Goal: Information Seeking & Learning: Compare options

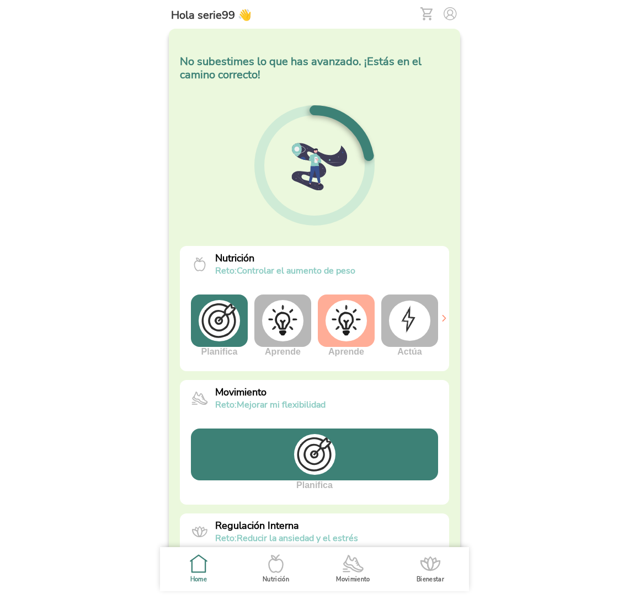
scroll to position [208, 0]
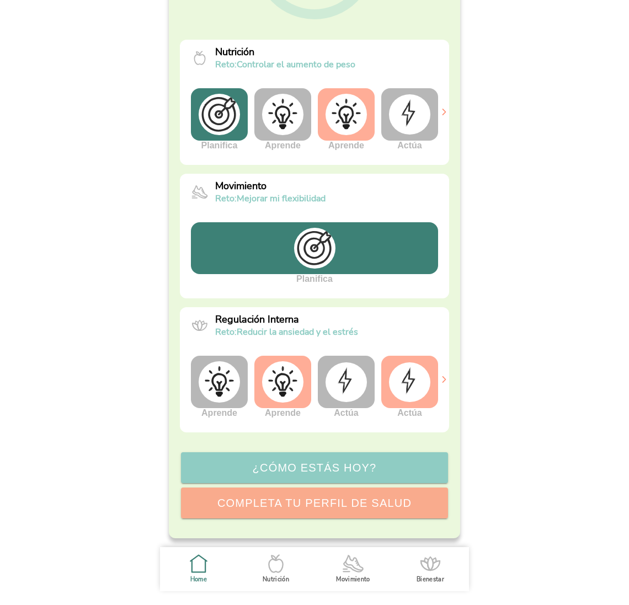
click at [358, 118] on img at bounding box center [346, 114] width 41 height 41
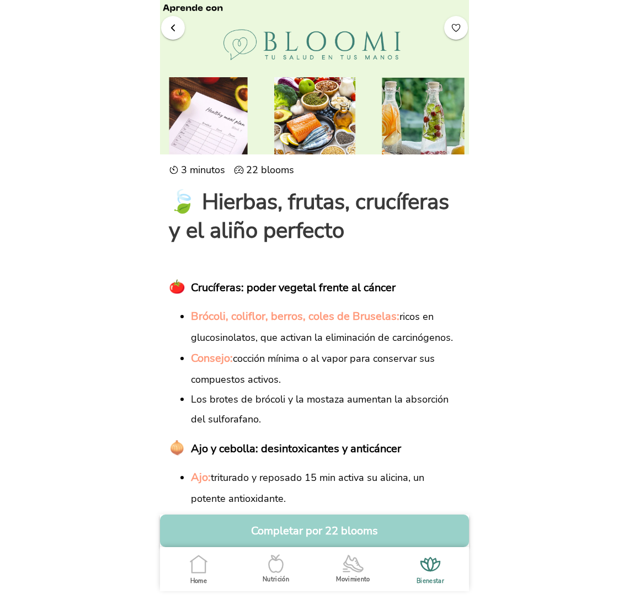
click at [318, 530] on button "Completar por 22 blooms" at bounding box center [314, 531] width 309 height 33
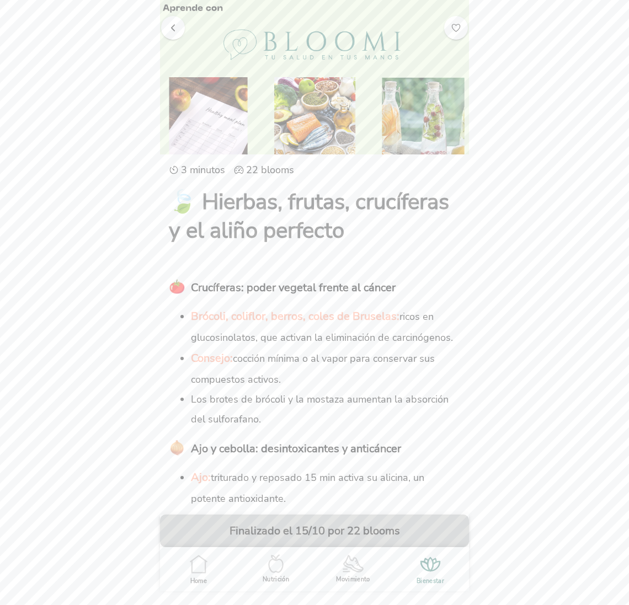
click at [177, 33] on button "button" at bounding box center [173, 27] width 24 height 24
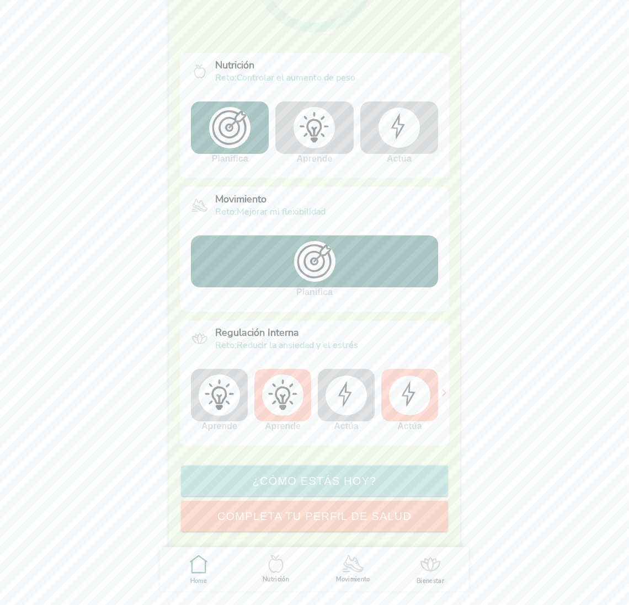
scroll to position [208, 0]
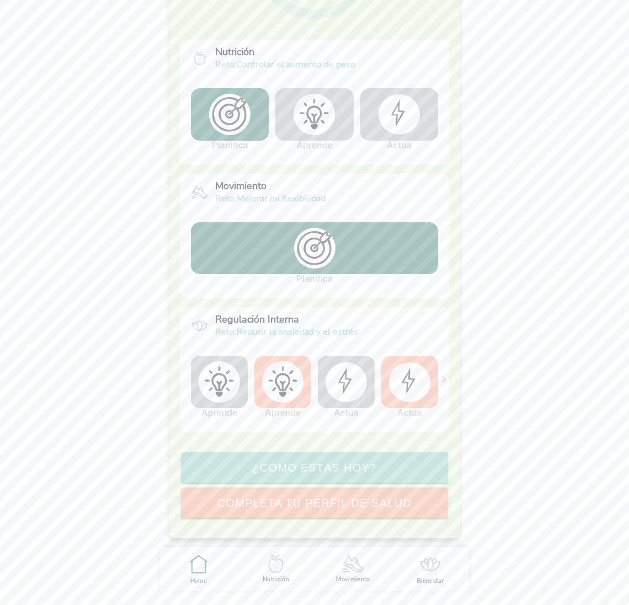
click at [349, 382] on img at bounding box center [346, 383] width 41 height 40
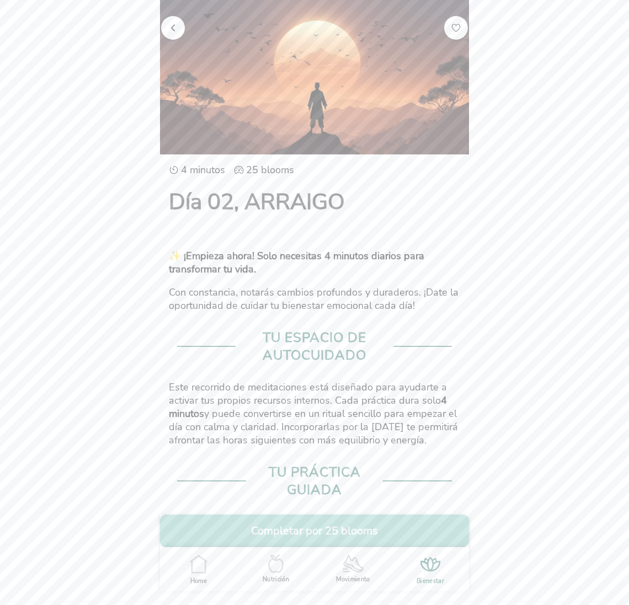
click at [175, 23] on span "button" at bounding box center [173, 27] width 10 height 10
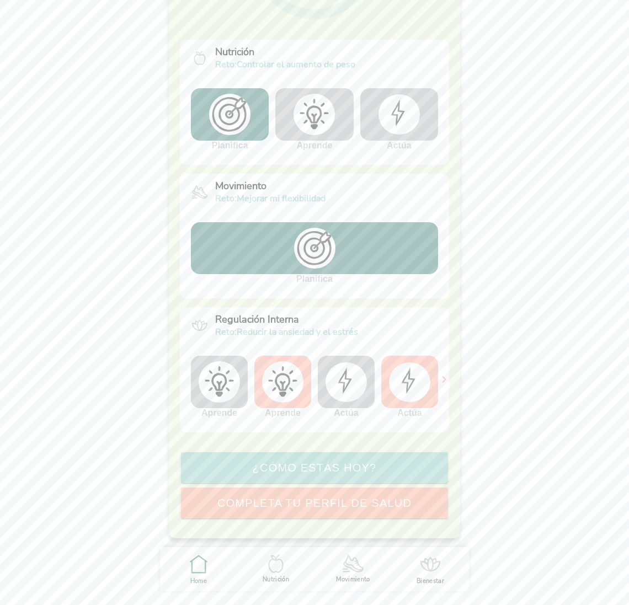
click at [220, 394] on img at bounding box center [219, 381] width 41 height 41
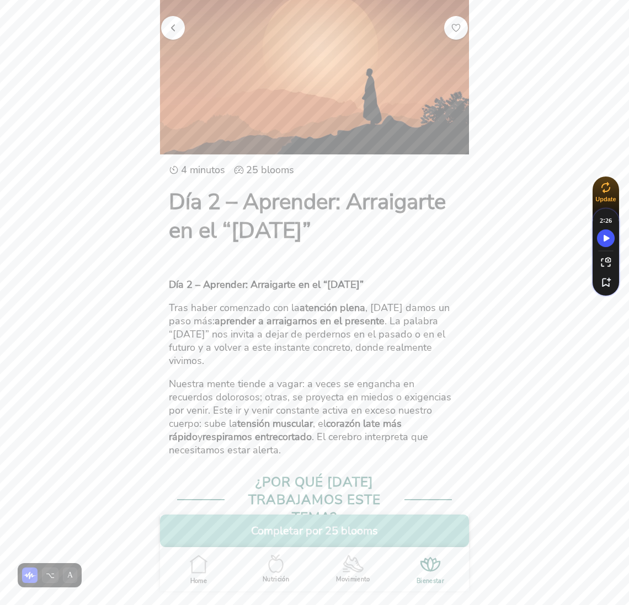
click at [179, 26] on button "button" at bounding box center [173, 27] width 24 height 24
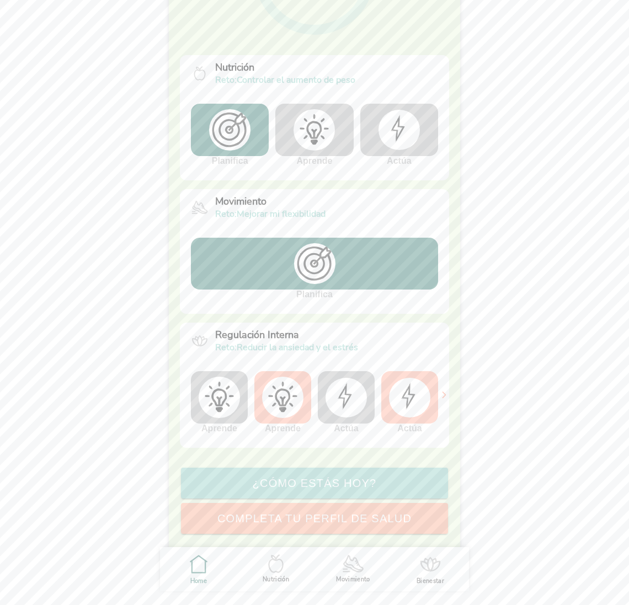
scroll to position [208, 0]
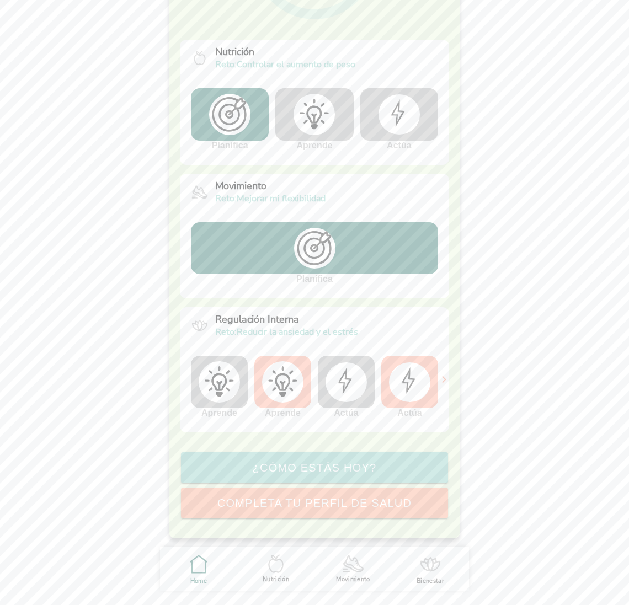
click at [354, 557] on icon ".cls-1 { stroke-width: 0px; } .cls-1, .cls-2 { fill: none; } .cls-2 { stroke-li…" at bounding box center [353, 563] width 23 height 23
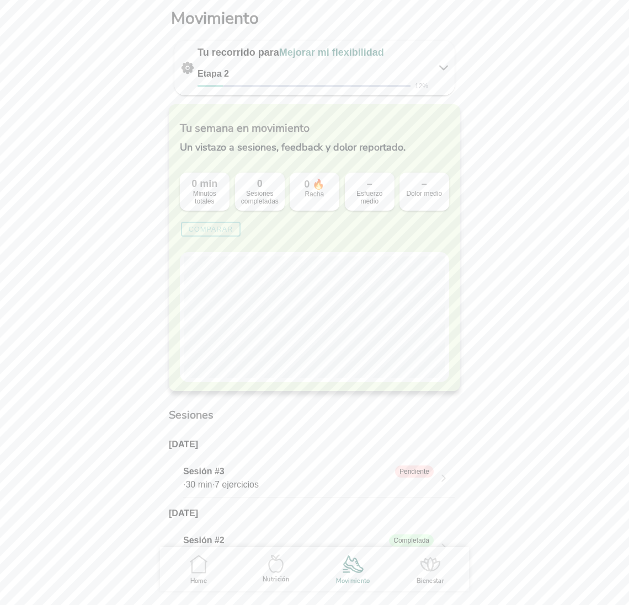
click at [0, 0] on slot "Comparar" at bounding box center [0, 0] width 0 height 0
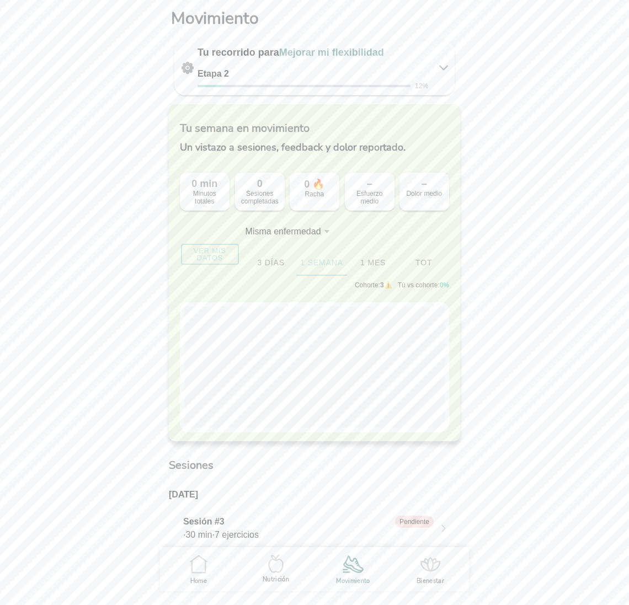
click at [291, 235] on div "Misma enfermedad" at bounding box center [284, 232] width 76 height 10
click at [291, 235] on button "Misma enfermedad" at bounding box center [295, 232] width 99 height 24
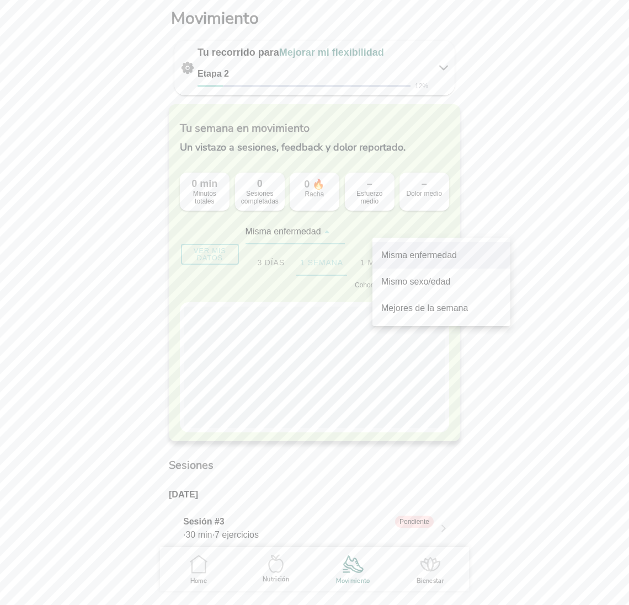
click at [0, 0] on slot "Mismo sexo/edad" at bounding box center [0, 0] width 0 height 0
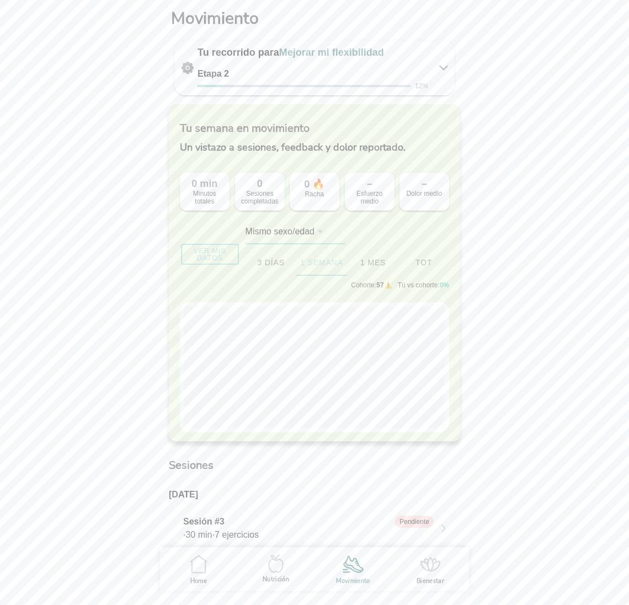
click at [374, 260] on ion-segment-button "1 mes" at bounding box center [372, 262] width 51 height 26
click at [425, 262] on ion-segment-button "Tot" at bounding box center [423, 262] width 51 height 26
click at [199, 560] on icon ".cls-1 { stroke-width: 0px; } .cls-1, .cls-2 { fill: none; } .cls-2 { stroke-li…" at bounding box center [198, 564] width 23 height 23
